Goal: Find specific page/section

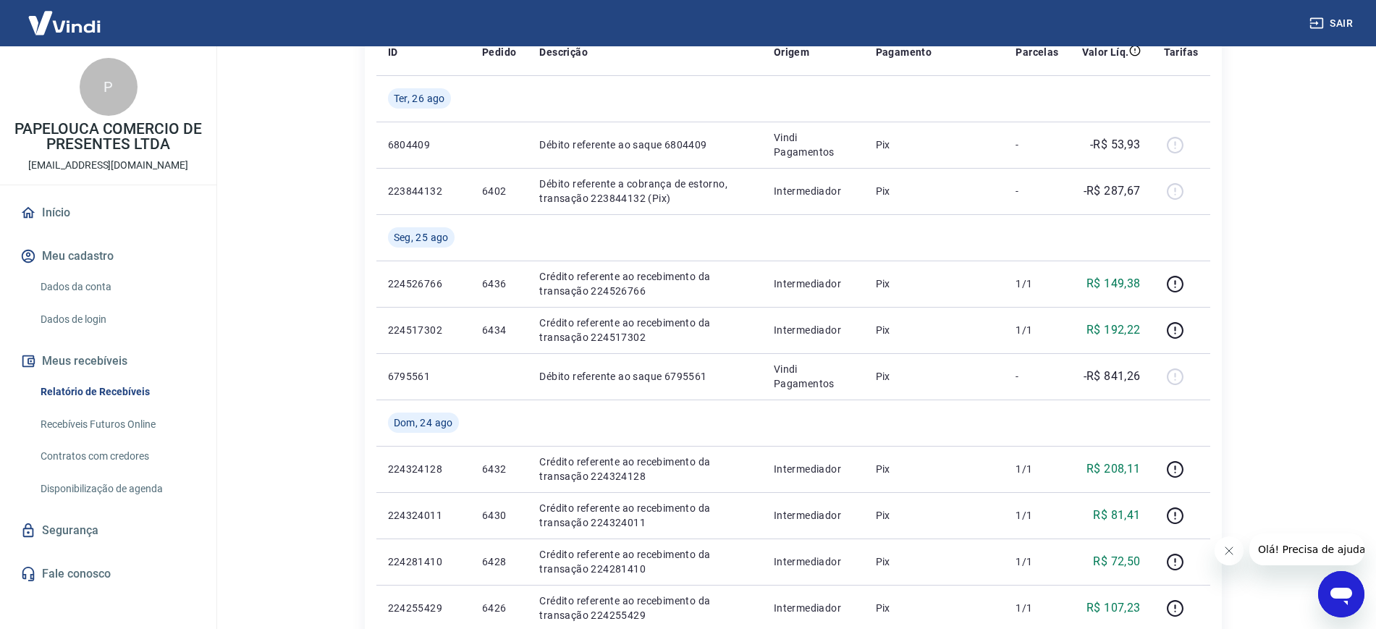
scroll to position [181, 0]
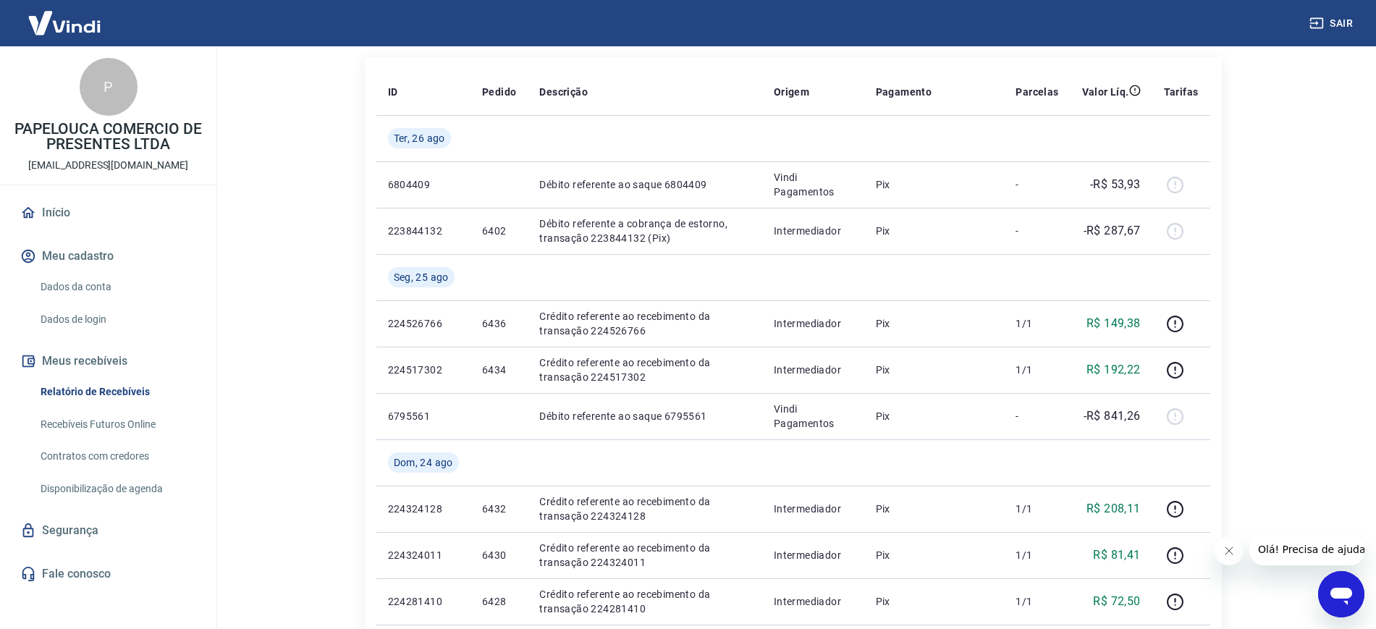
click at [77, 429] on link "Recebíveis Futuros Online" at bounding box center [117, 425] width 164 height 30
